Goal: Information Seeking & Learning: Understand process/instructions

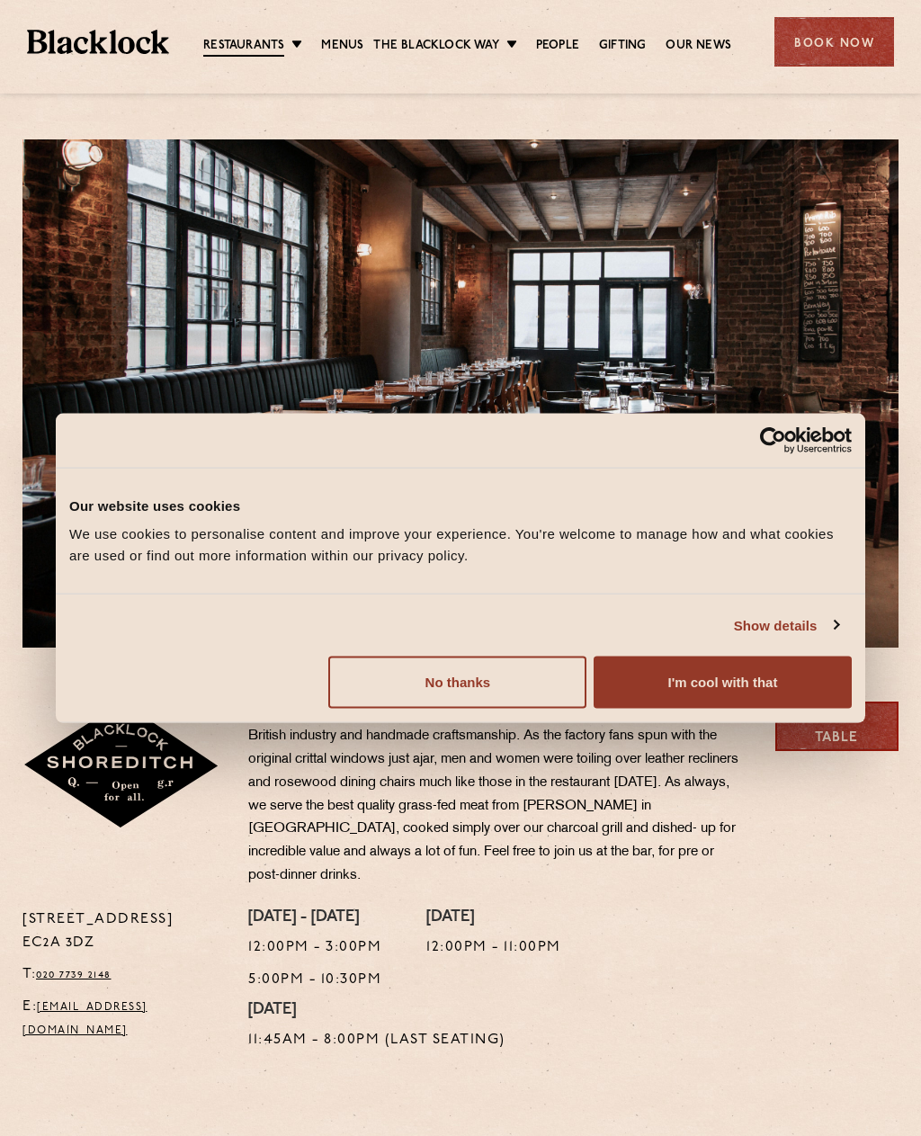
click at [707, 691] on button "I'm cool with that" at bounding box center [722, 682] width 258 height 52
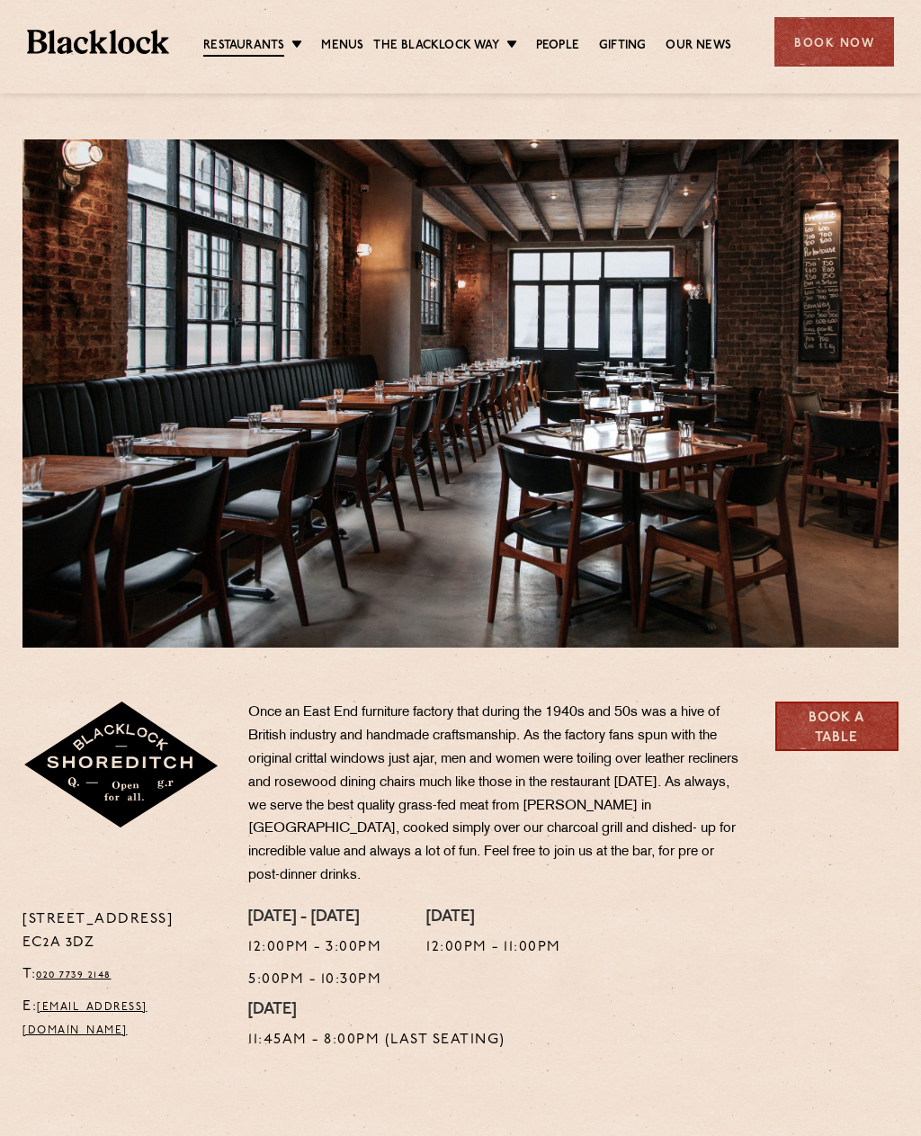
click at [360, 38] on link "Menus" at bounding box center [342, 46] width 42 height 18
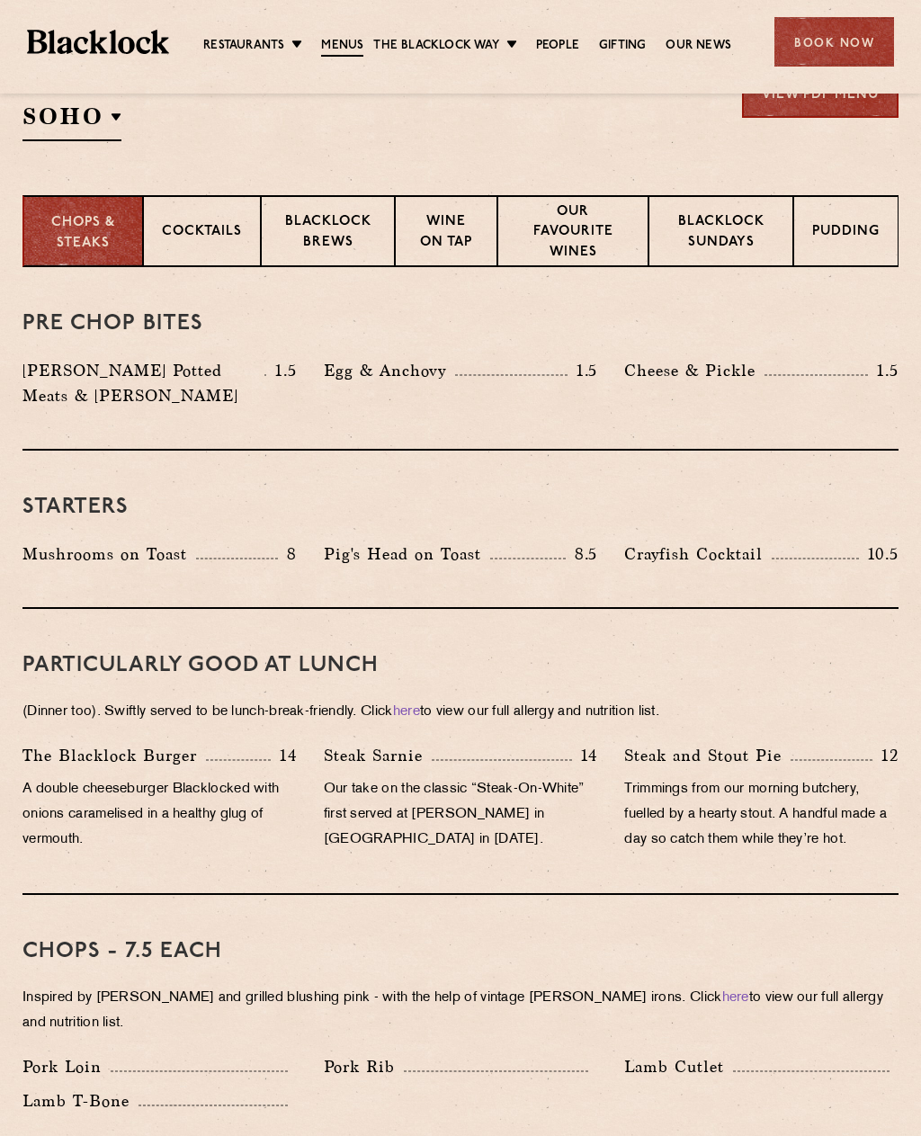
scroll to position [634, 0]
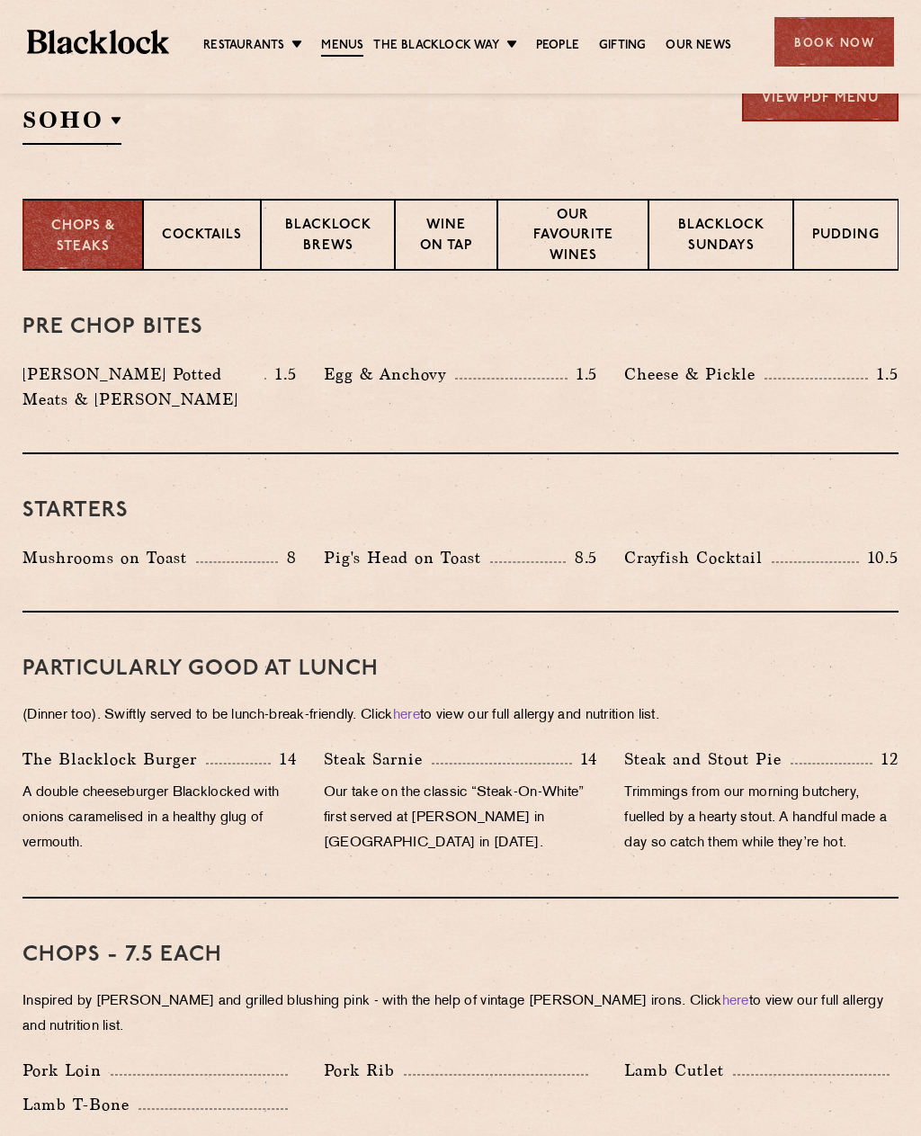
click at [731, 242] on p "Blacklock Sundays" at bounding box center [720, 237] width 107 height 42
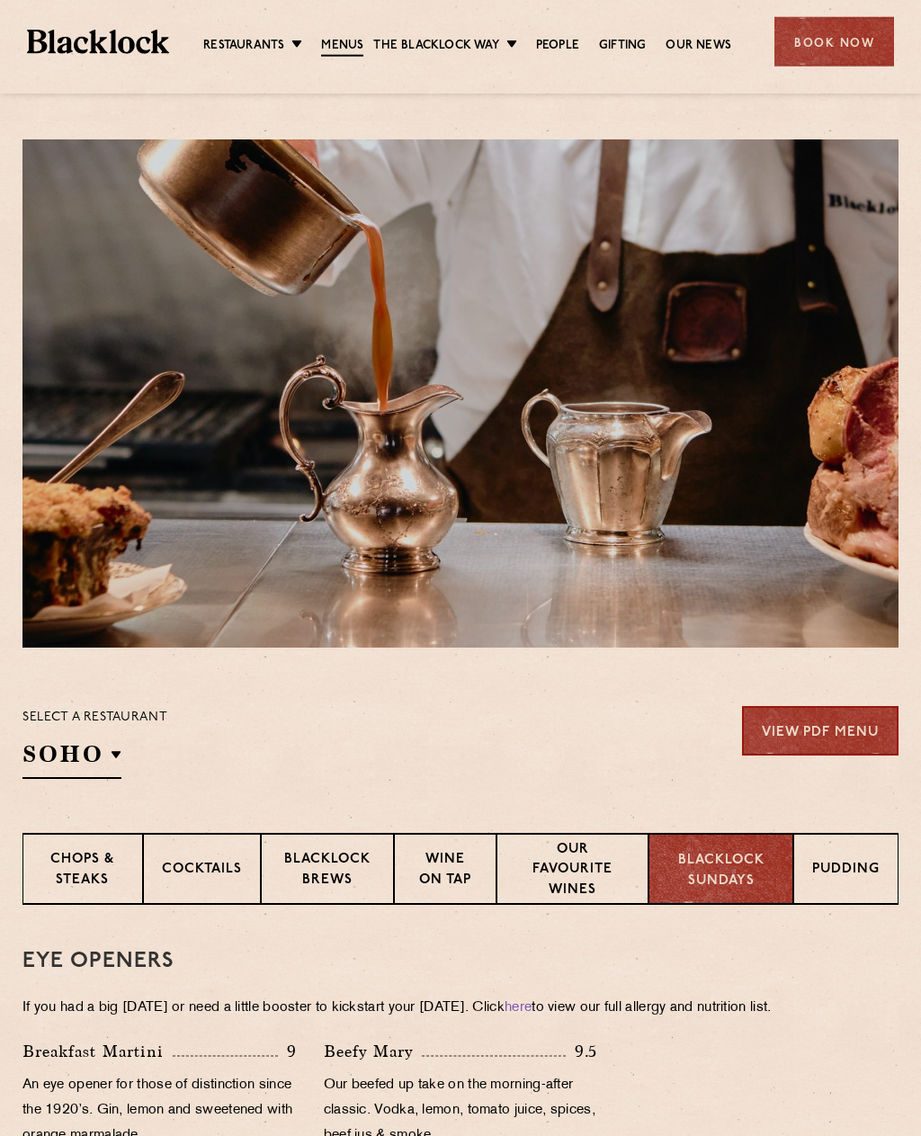
scroll to position [26, 0]
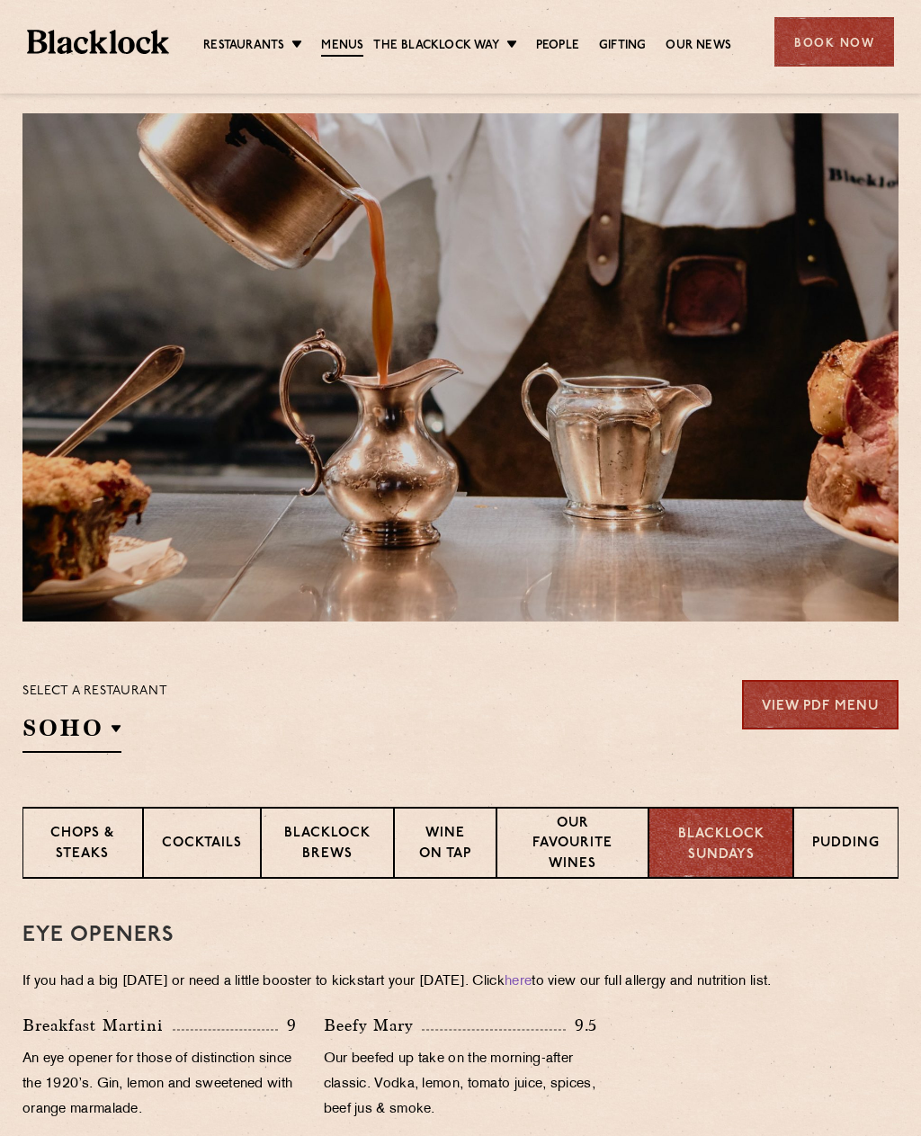
click at [121, 729] on div "Select a restaurant SOHO Soho Birmingham City Shoreditch Covent Garden Canary W…" at bounding box center [94, 716] width 145 height 73
click at [0, 0] on p "Shoreditch" at bounding box center [0, 0] width 0 height 0
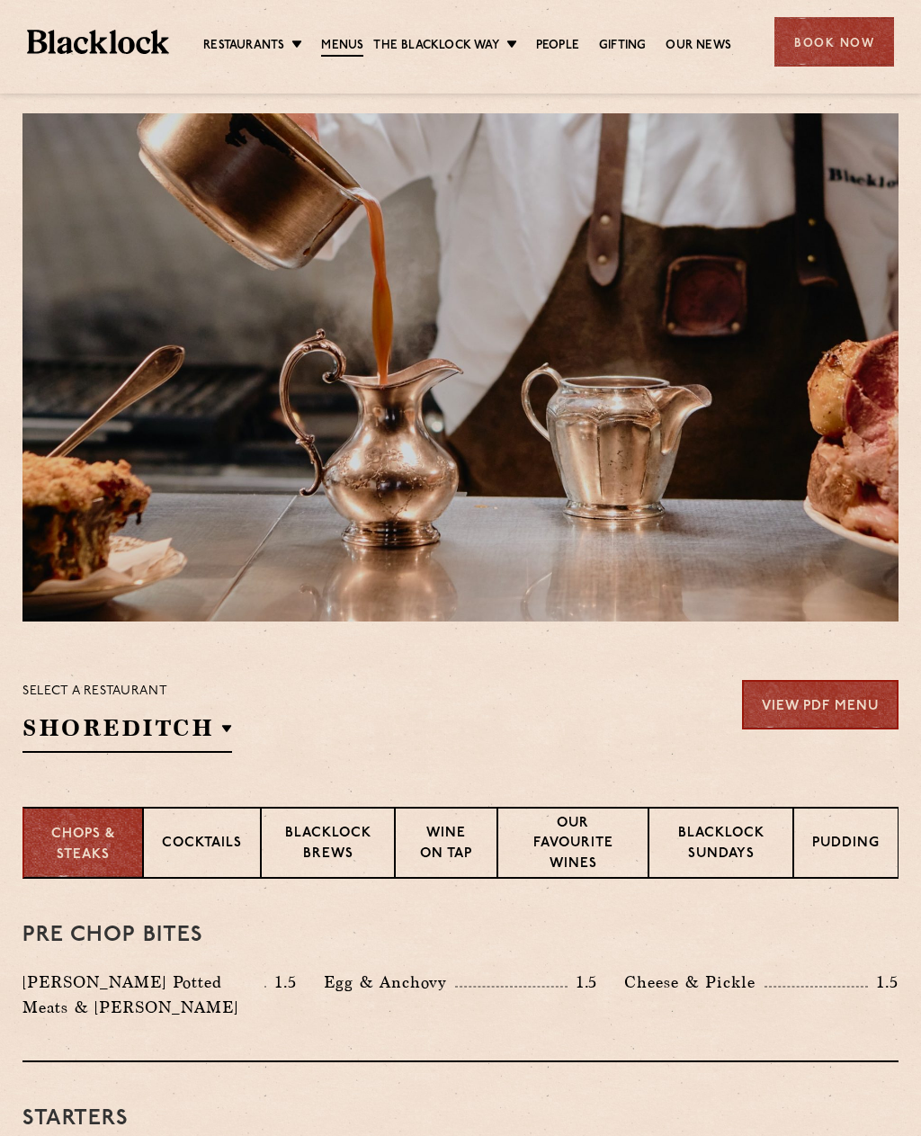
click at [0, 0] on p "Shoreditch" at bounding box center [0, 0] width 0 height 0
click at [0, 0] on link "Shoreditch" at bounding box center [0, 0] width 0 height 0
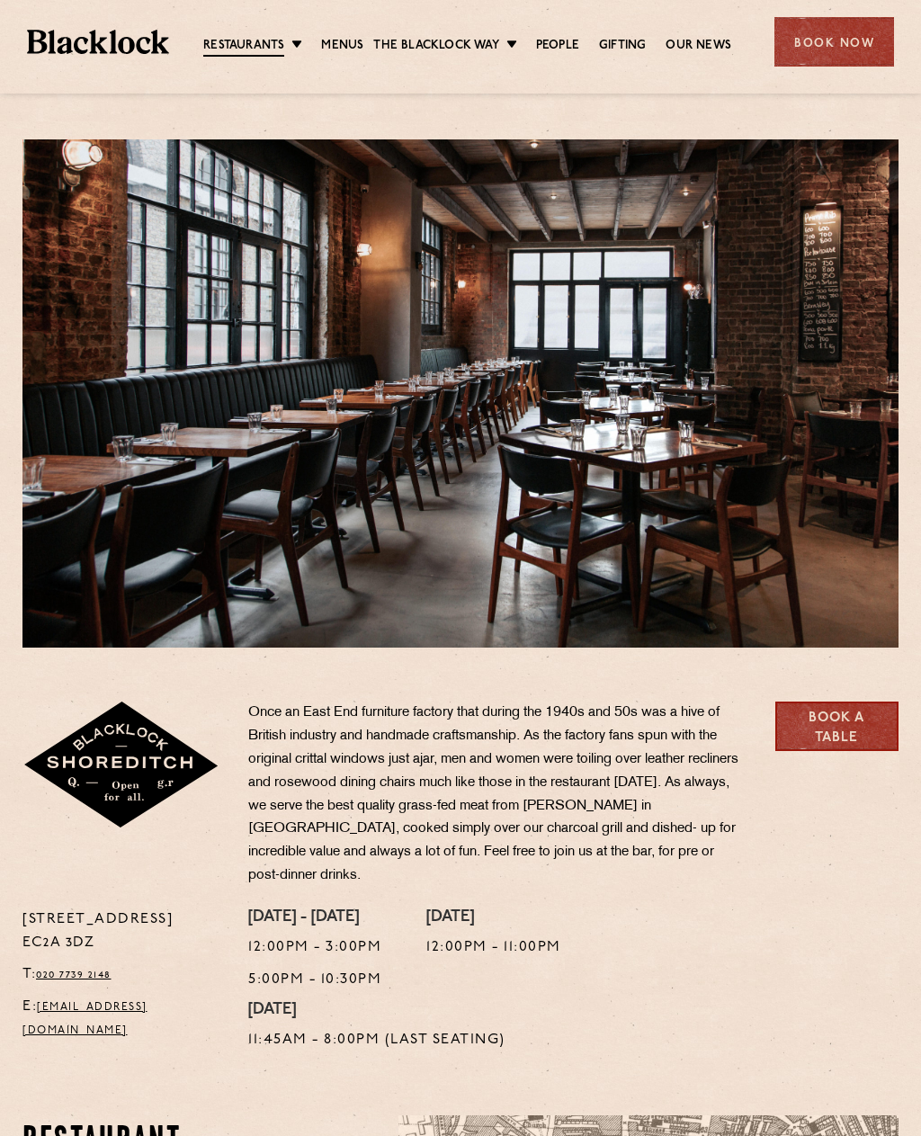
click at [345, 40] on link "Menus" at bounding box center [342, 46] width 42 height 18
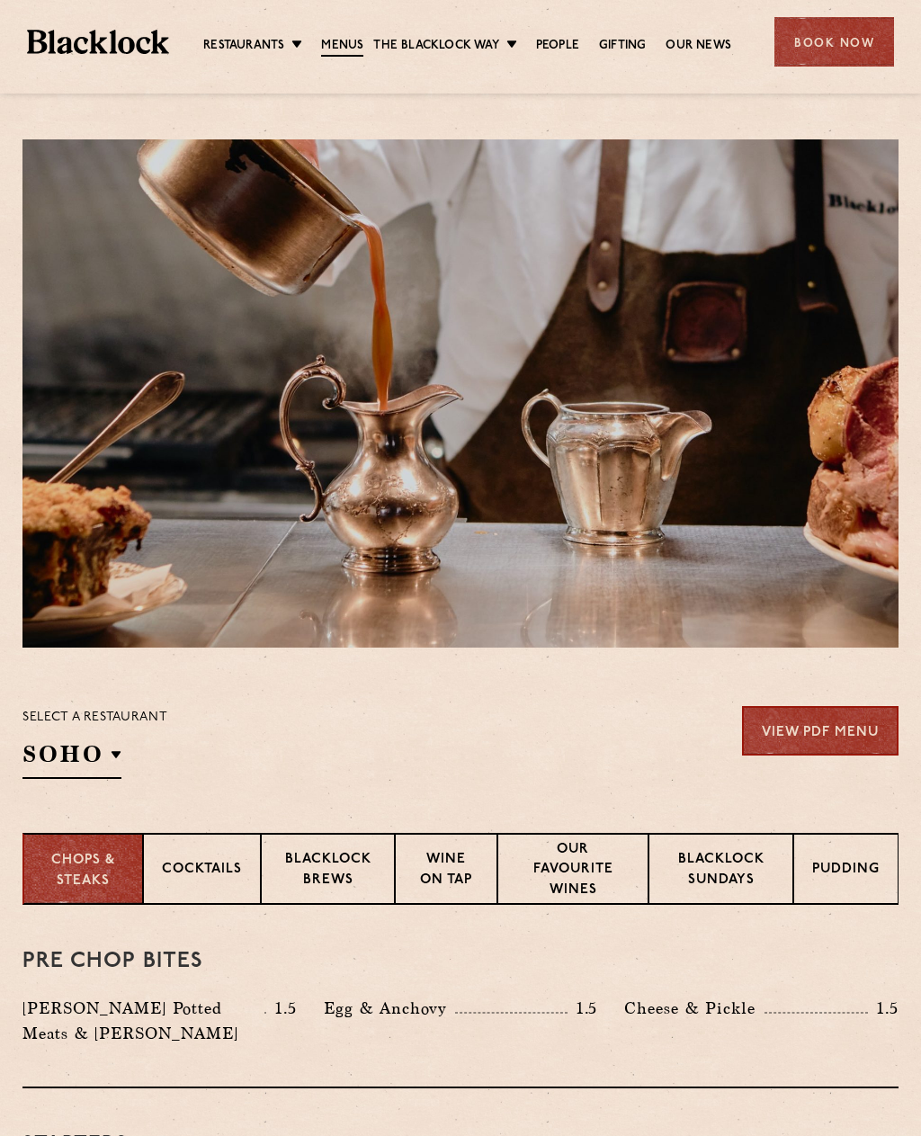
click at [822, 741] on link "View PDF Menu" at bounding box center [820, 730] width 156 height 49
